Goal: Information Seeking & Learning: Learn about a topic

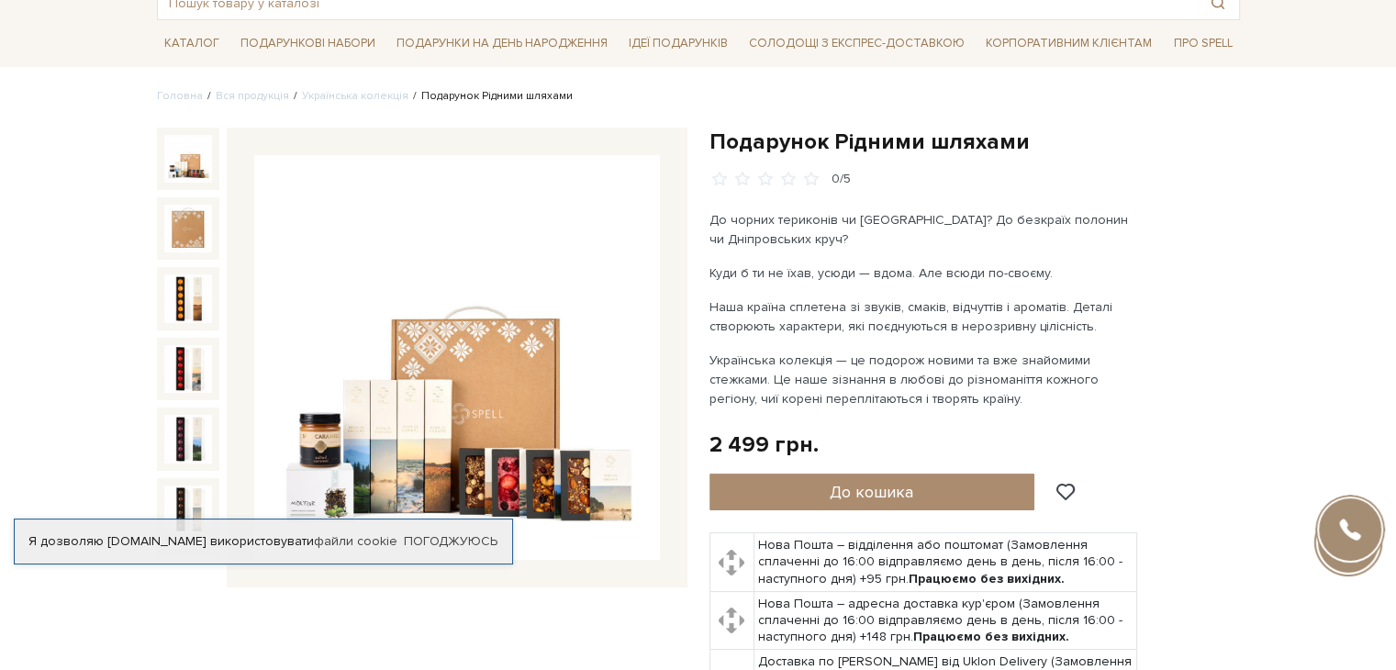
scroll to position [184, 0]
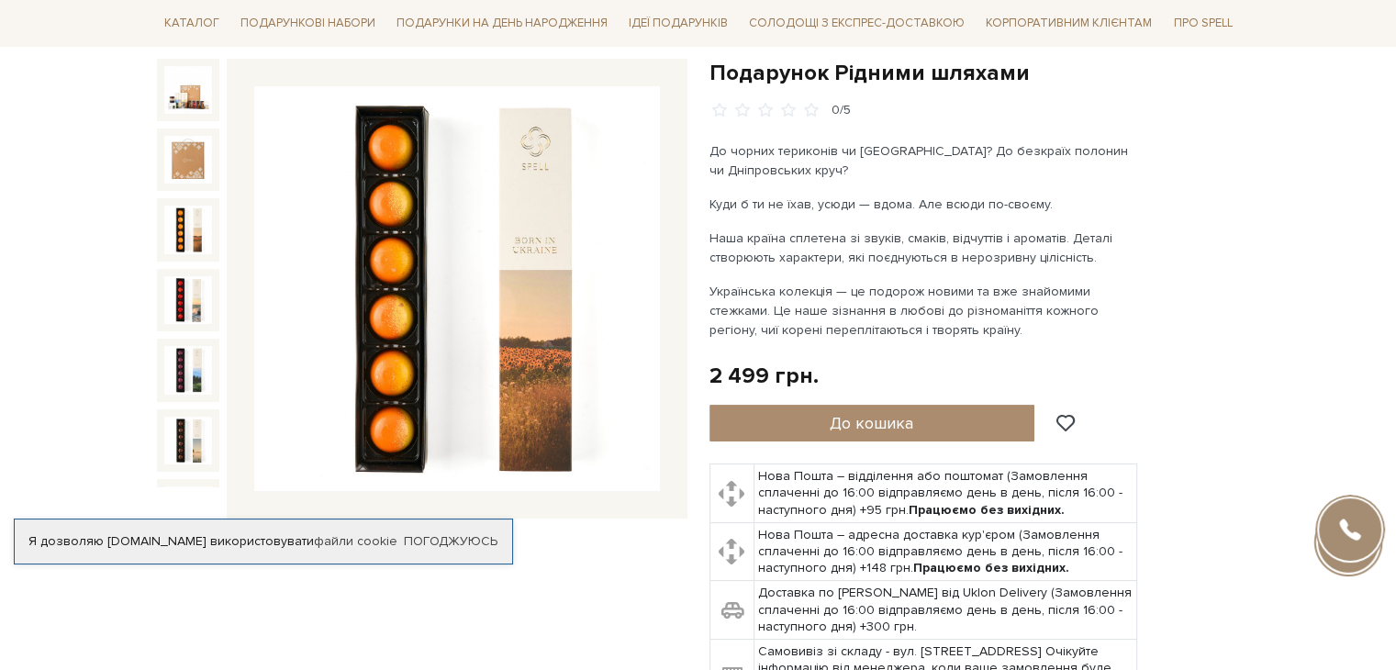
click at [191, 213] on img at bounding box center [188, 230] width 48 height 48
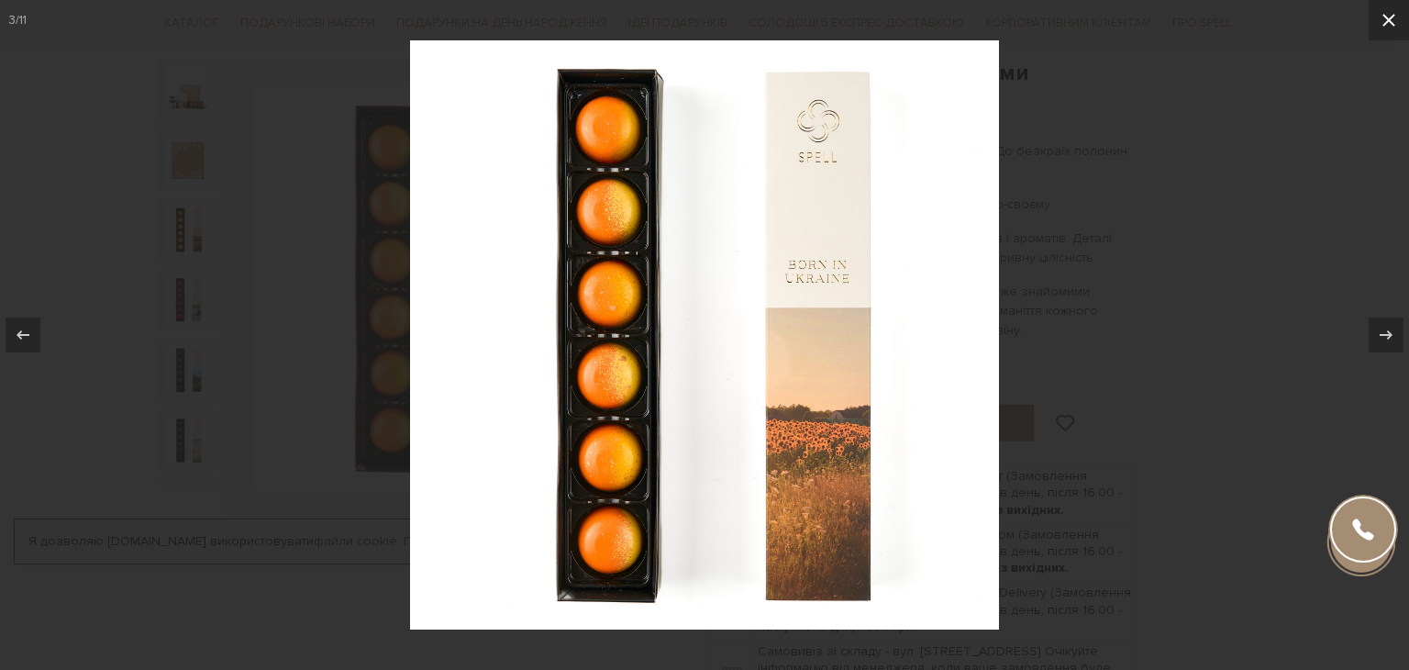
click at [1391, 17] on icon at bounding box center [1389, 20] width 13 height 13
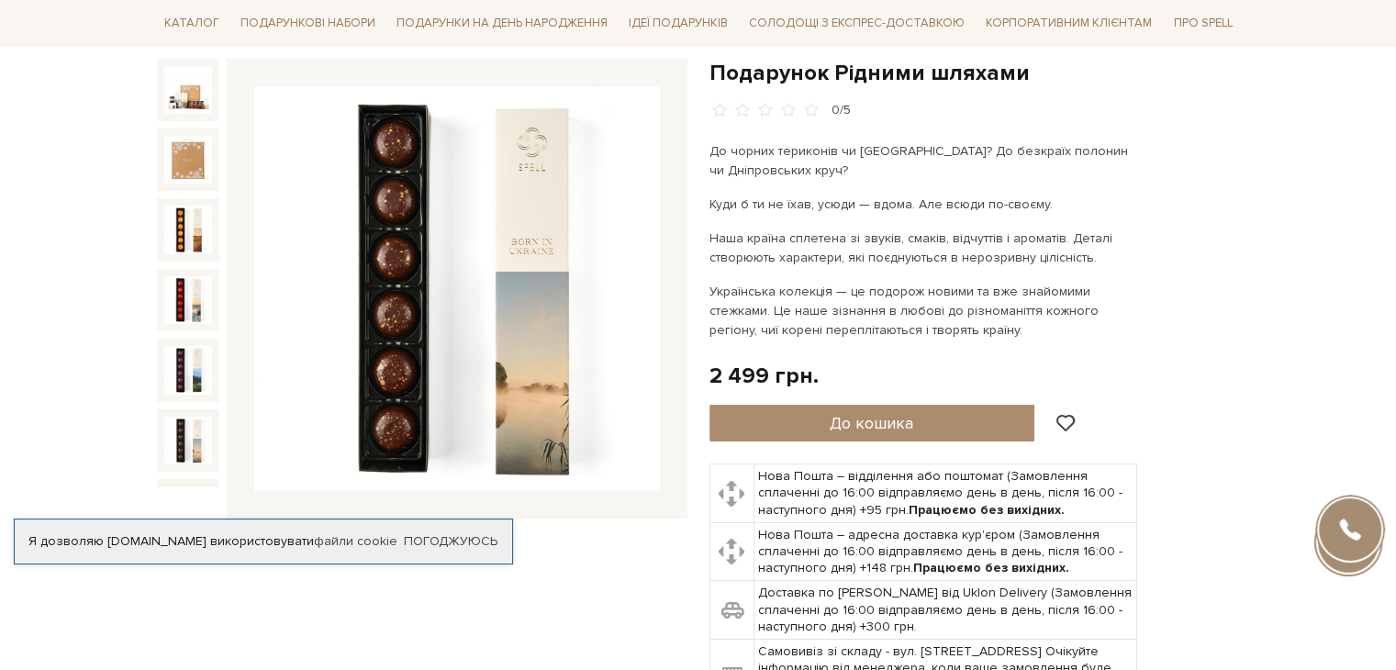
click at [181, 417] on img at bounding box center [188, 441] width 48 height 48
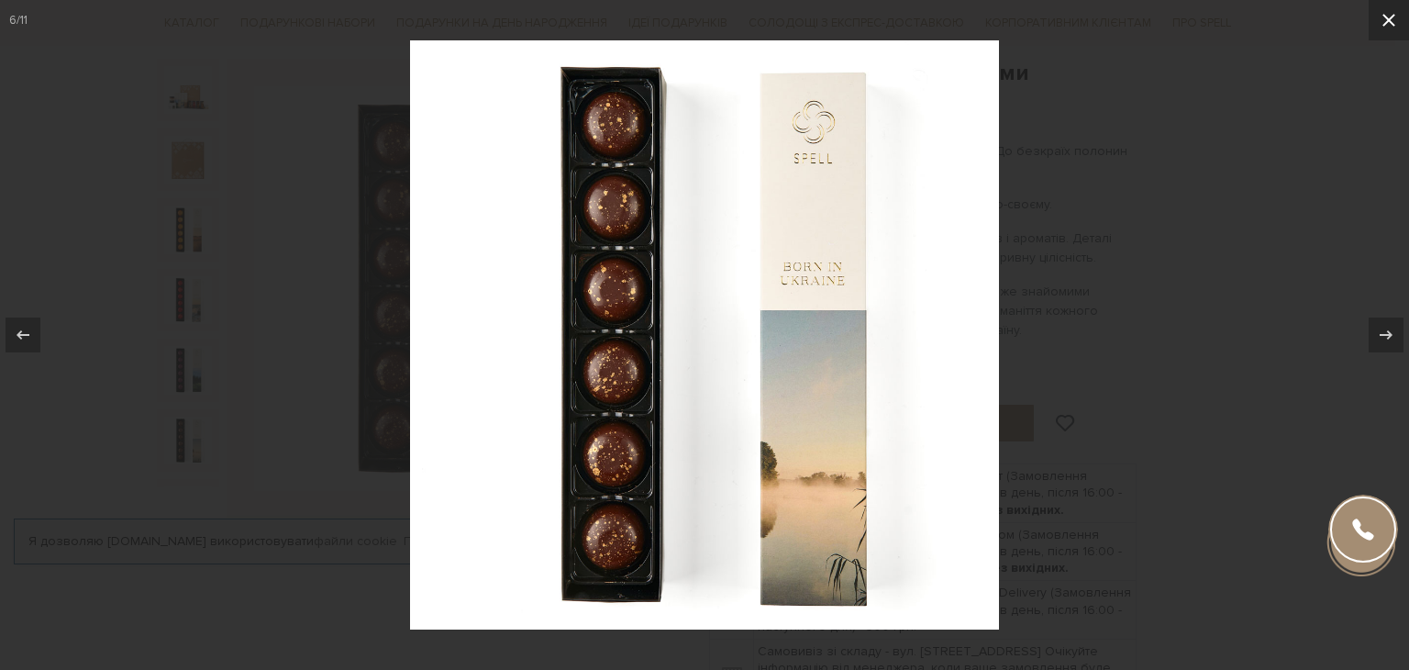
click at [1391, 16] on icon at bounding box center [1389, 20] width 22 height 22
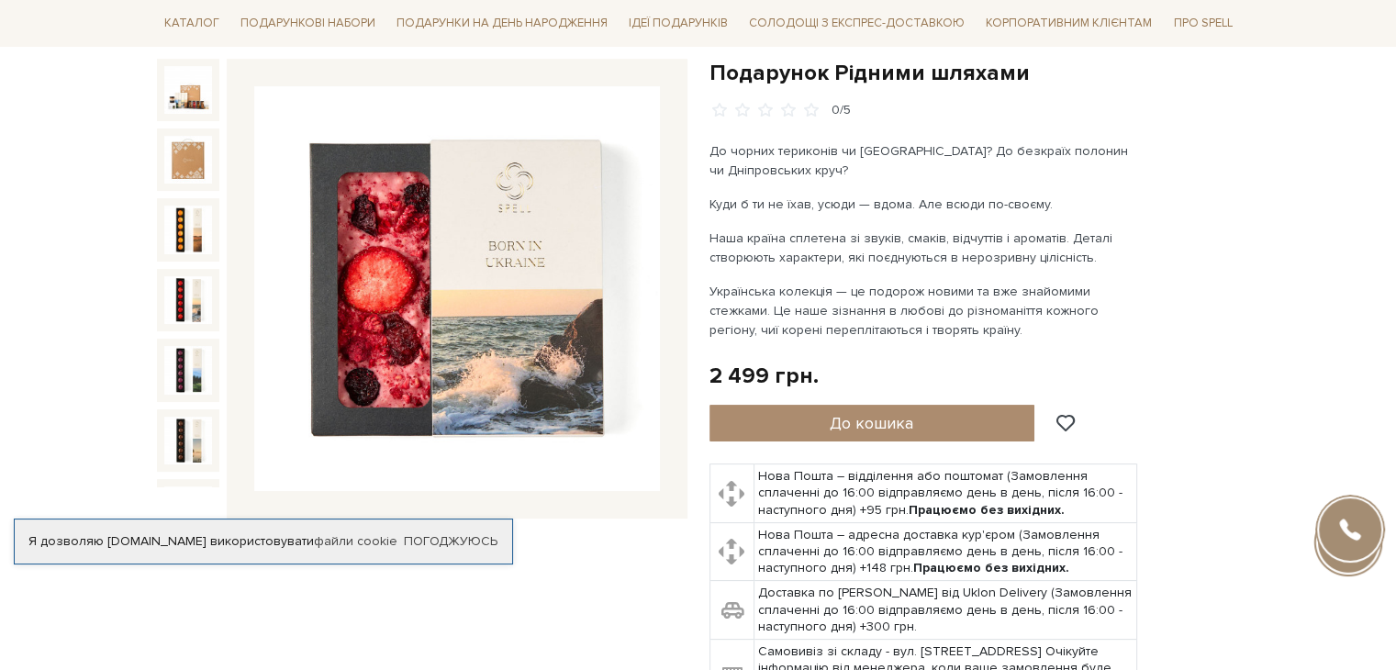
click at [187, 486] on img at bounding box center [188, 510] width 48 height 48
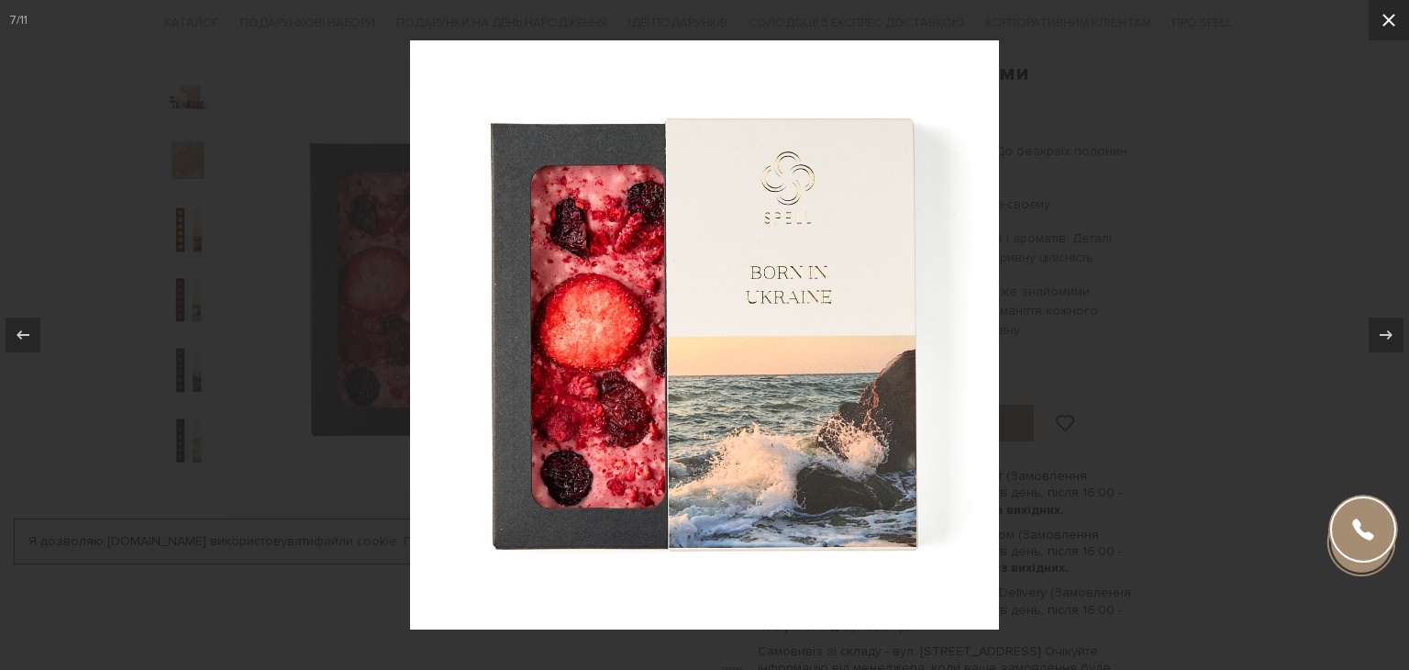
click at [1387, 17] on icon at bounding box center [1389, 20] width 22 height 22
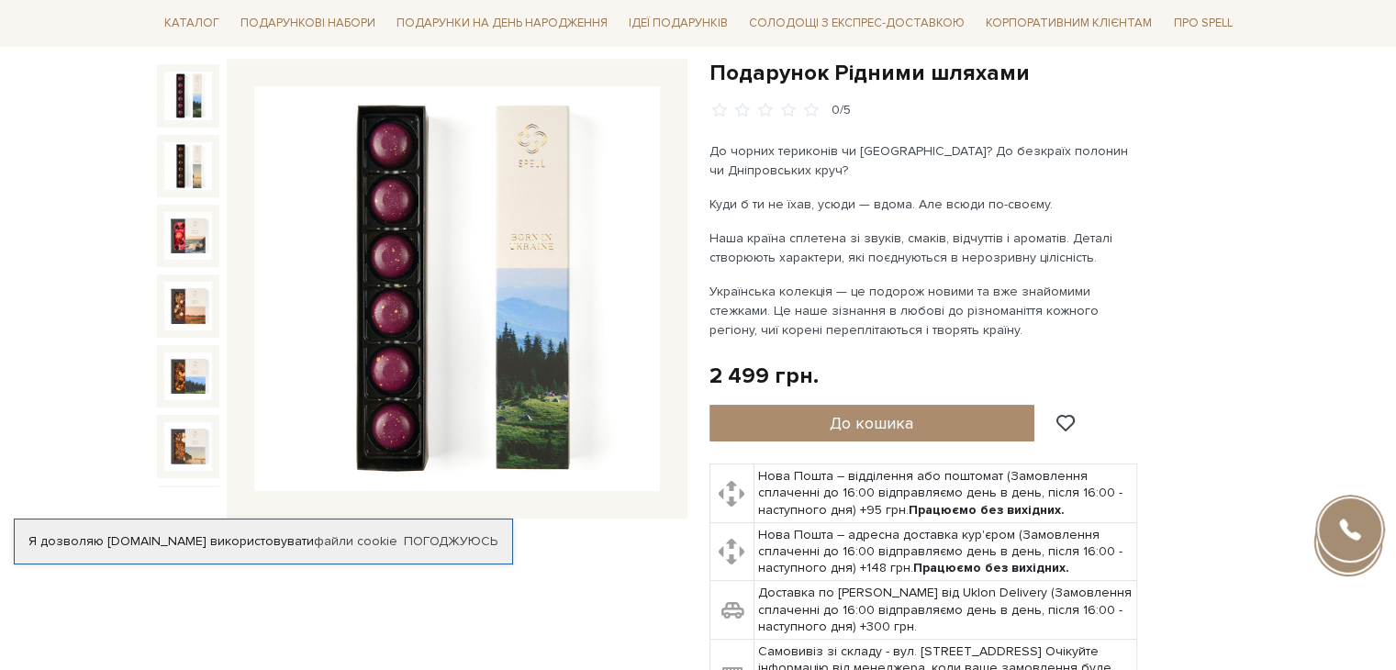
scroll to position [289, 0]
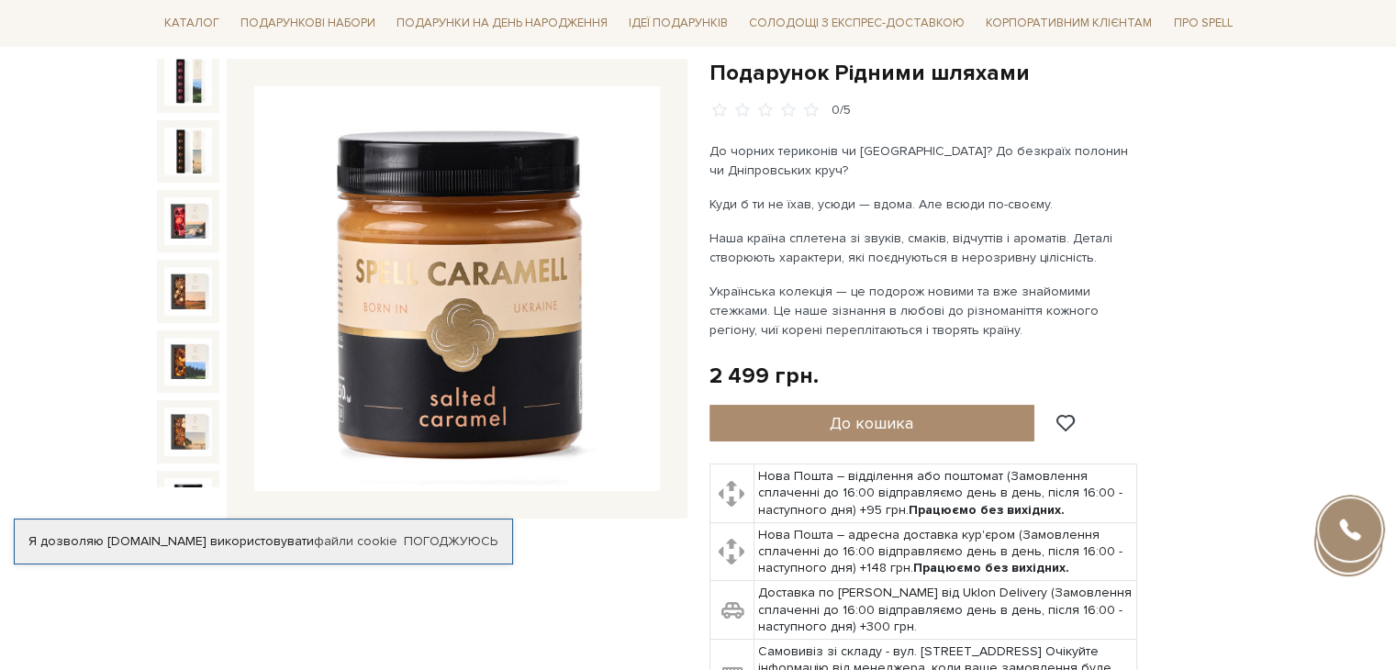
click at [181, 478] on img at bounding box center [188, 502] width 48 height 48
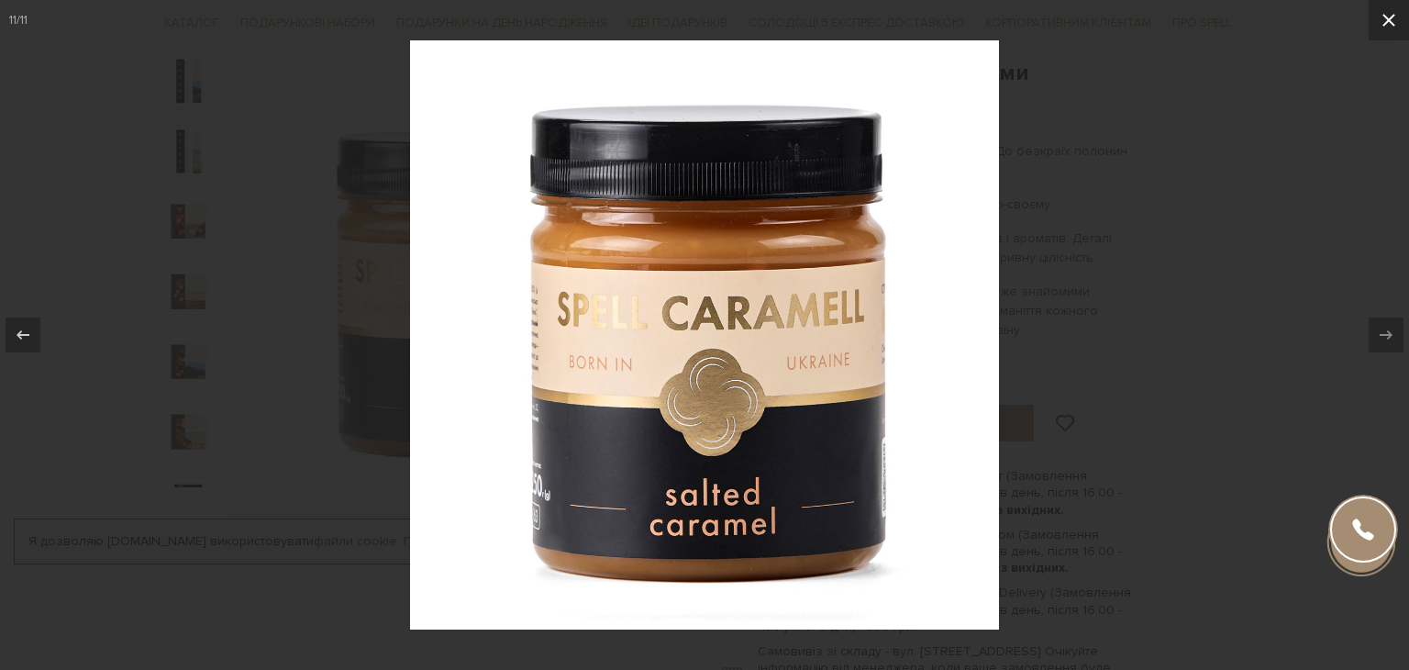
click at [1395, 20] on icon at bounding box center [1389, 20] width 22 height 22
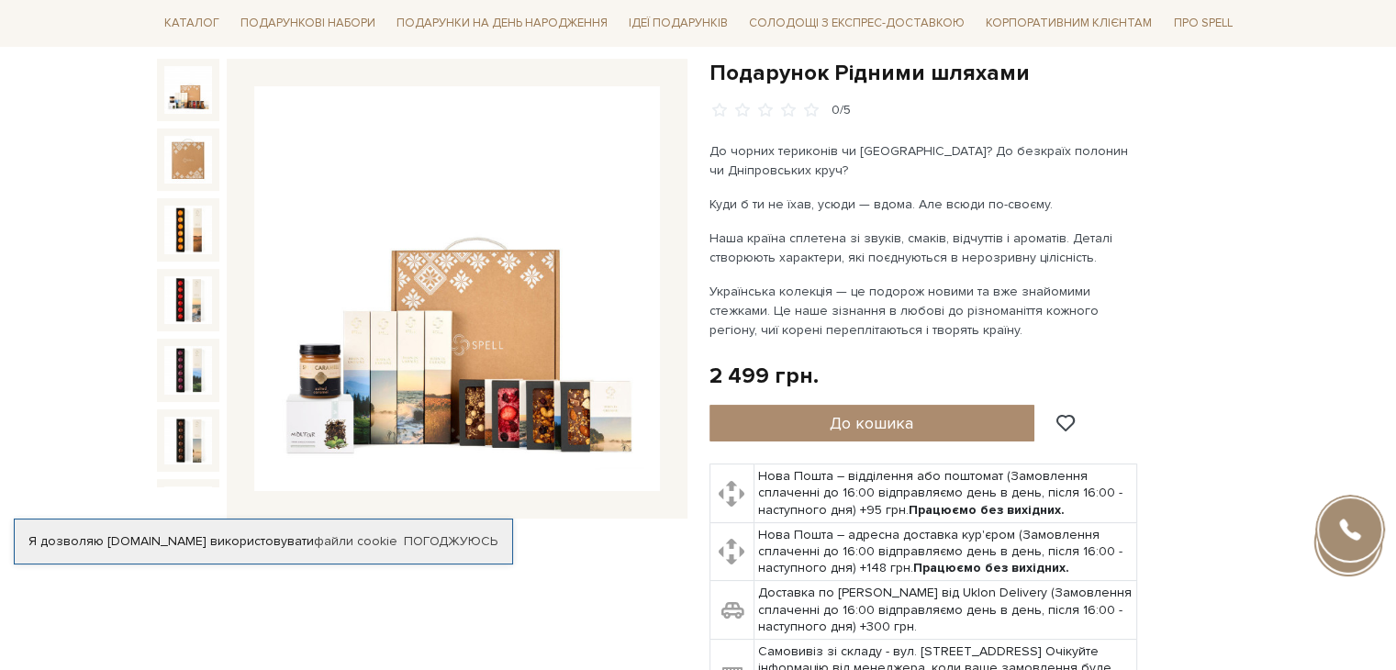
click at [186, 85] on img at bounding box center [188, 90] width 48 height 48
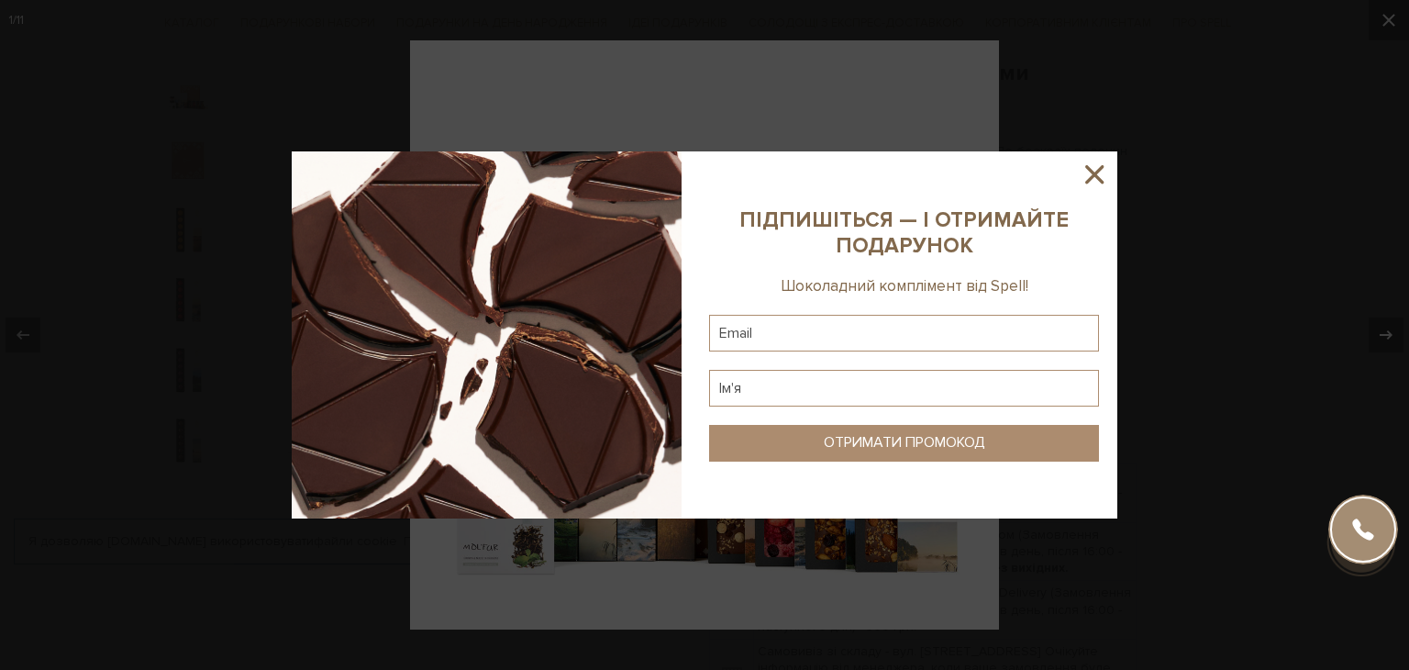
click at [1093, 174] on icon at bounding box center [1094, 174] width 18 height 18
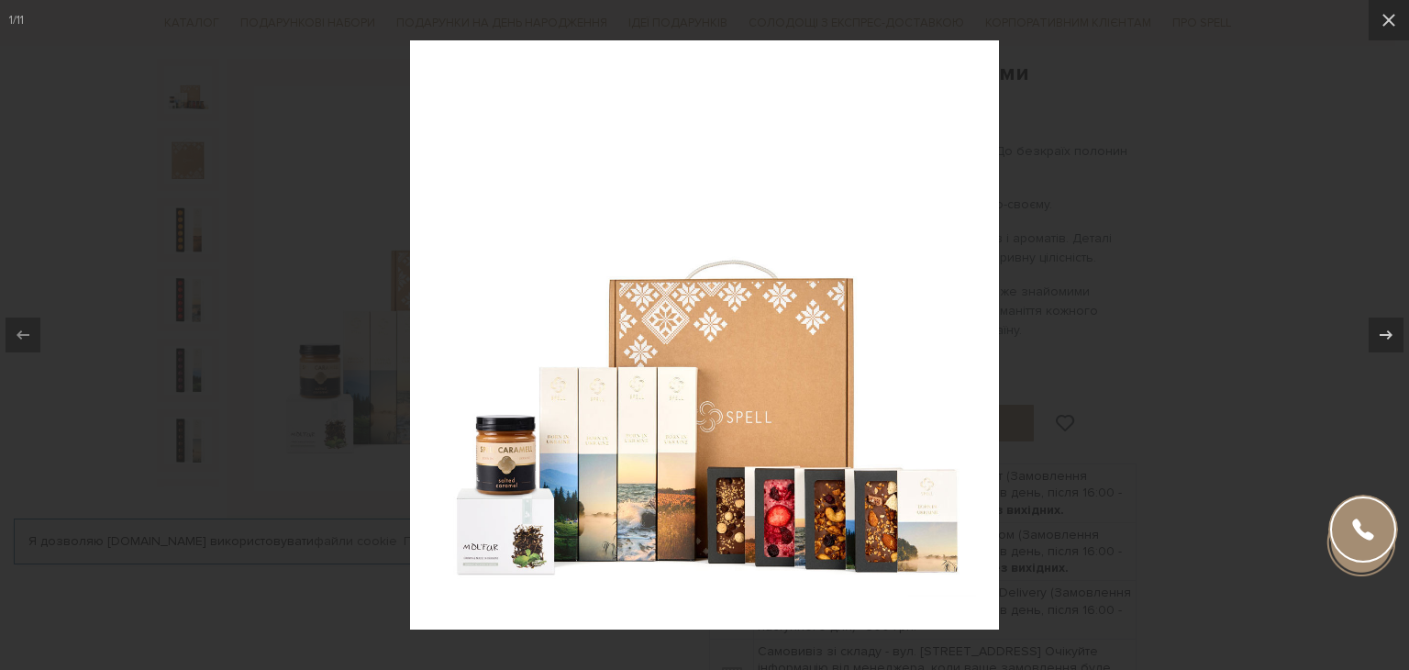
click at [484, 549] on img at bounding box center [704, 334] width 589 height 589
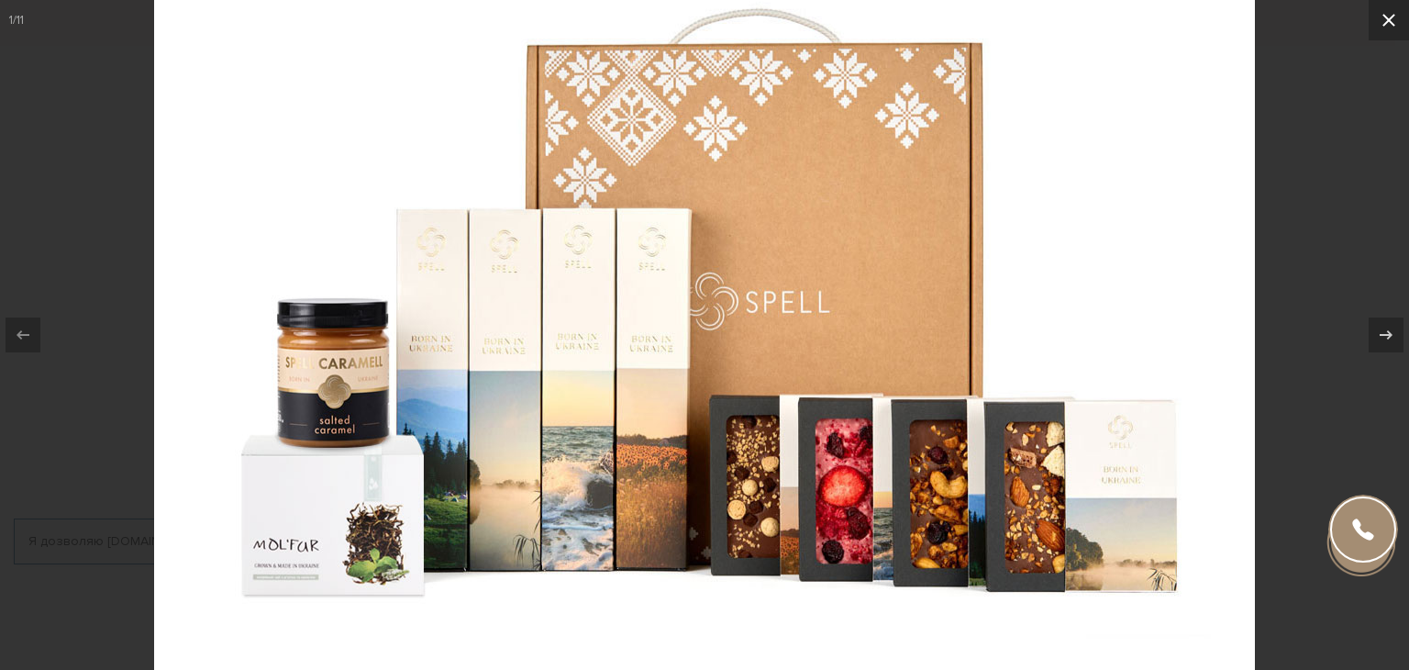
click at [1390, 16] on icon at bounding box center [1389, 20] width 22 height 22
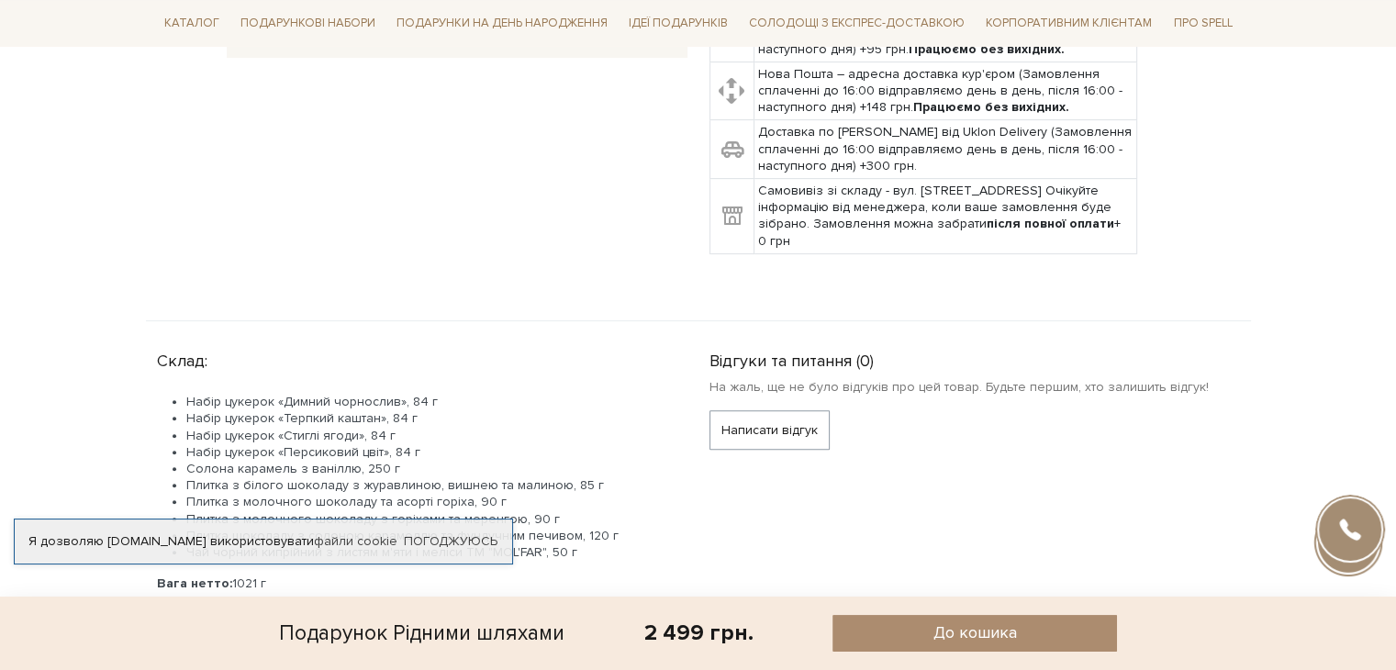
scroll to position [734, 0]
